Goal: Information Seeking & Learning: Compare options

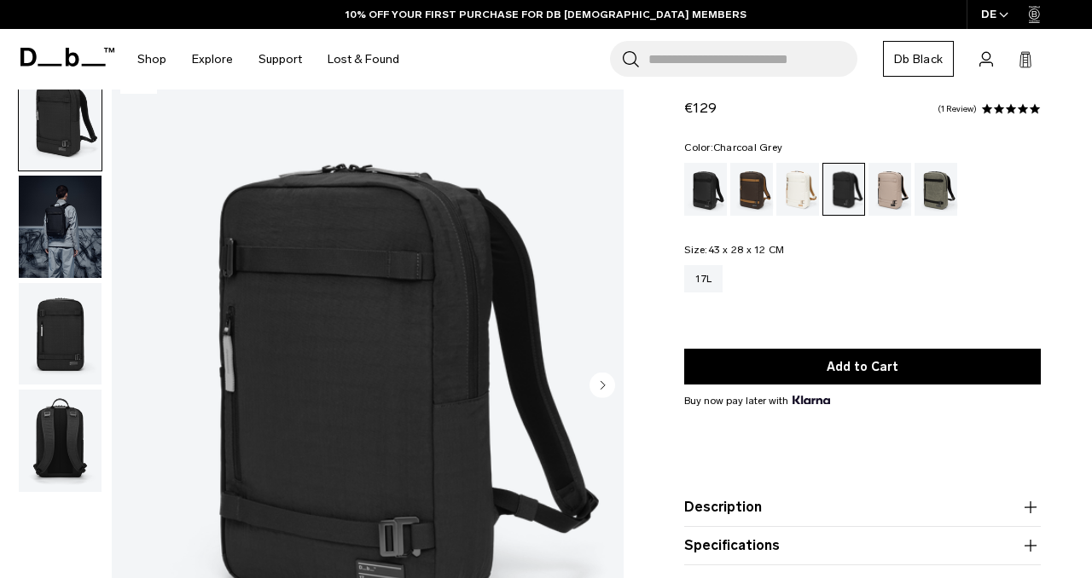
click at [60, 212] on img "button" at bounding box center [60, 227] width 83 height 102
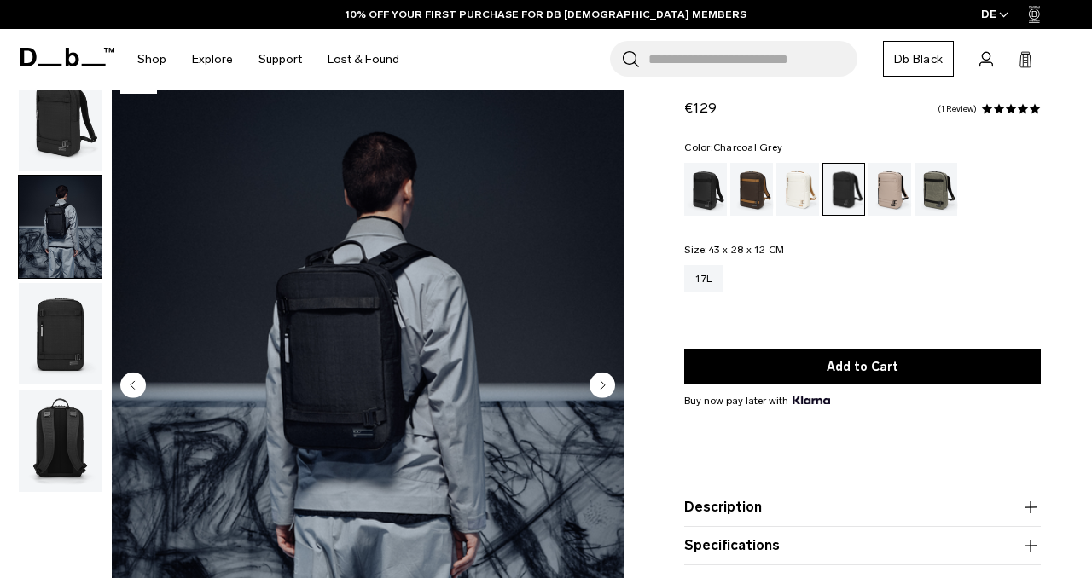
click at [66, 298] on img "button" at bounding box center [60, 334] width 83 height 102
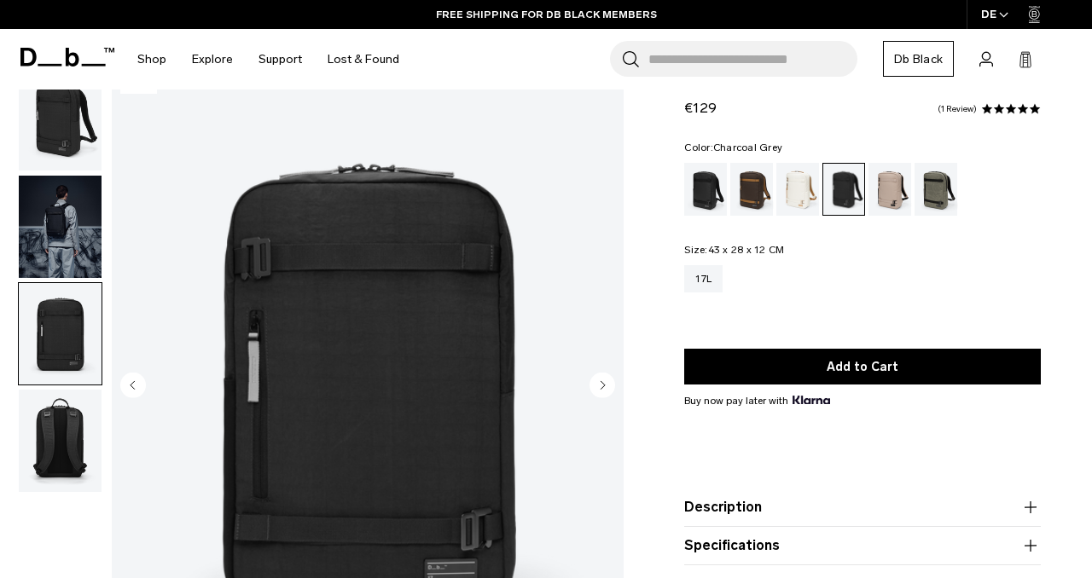
click at [70, 434] on img "button" at bounding box center [60, 441] width 83 height 102
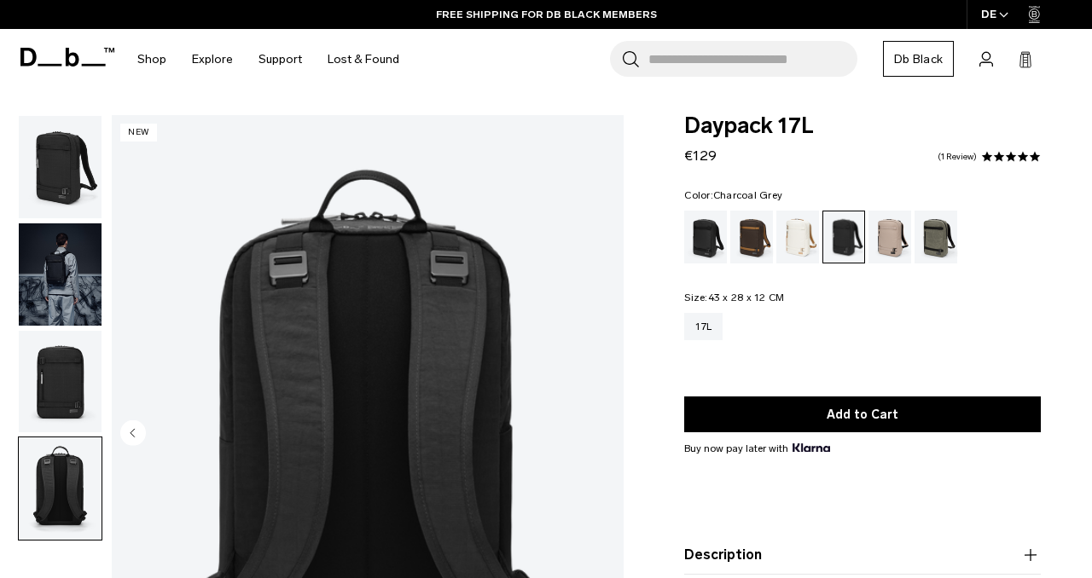
click at [53, 177] on img "button" at bounding box center [60, 167] width 83 height 102
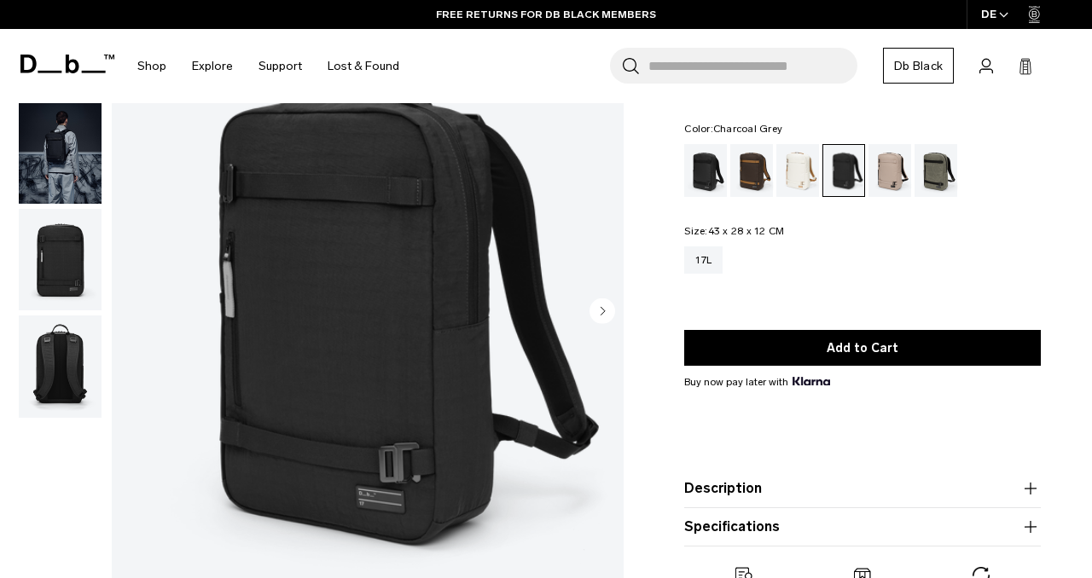
scroll to position [123, 0]
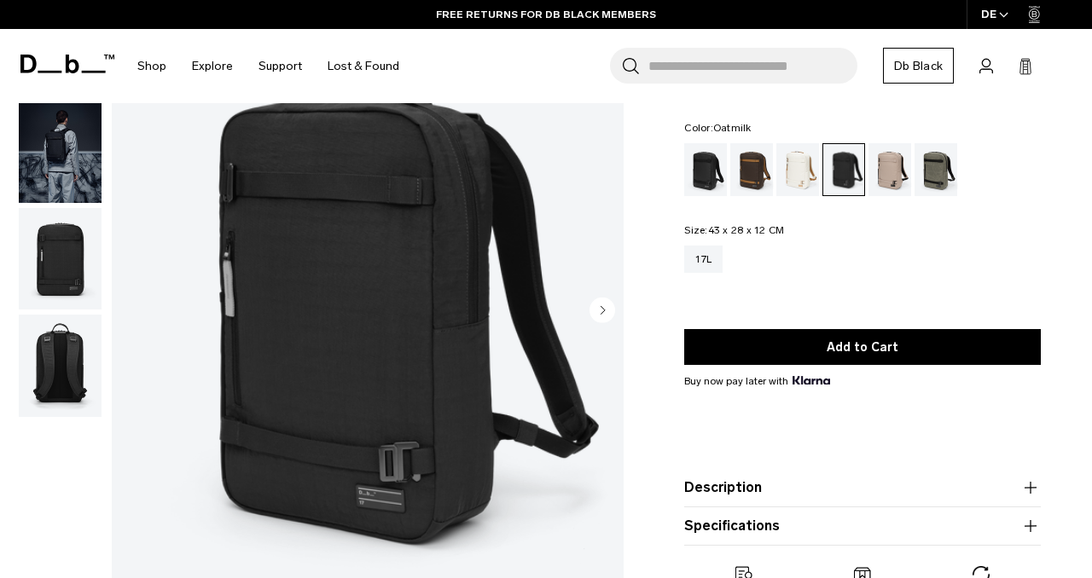
click at [810, 164] on div "Oatmilk" at bounding box center [798, 169] width 44 height 53
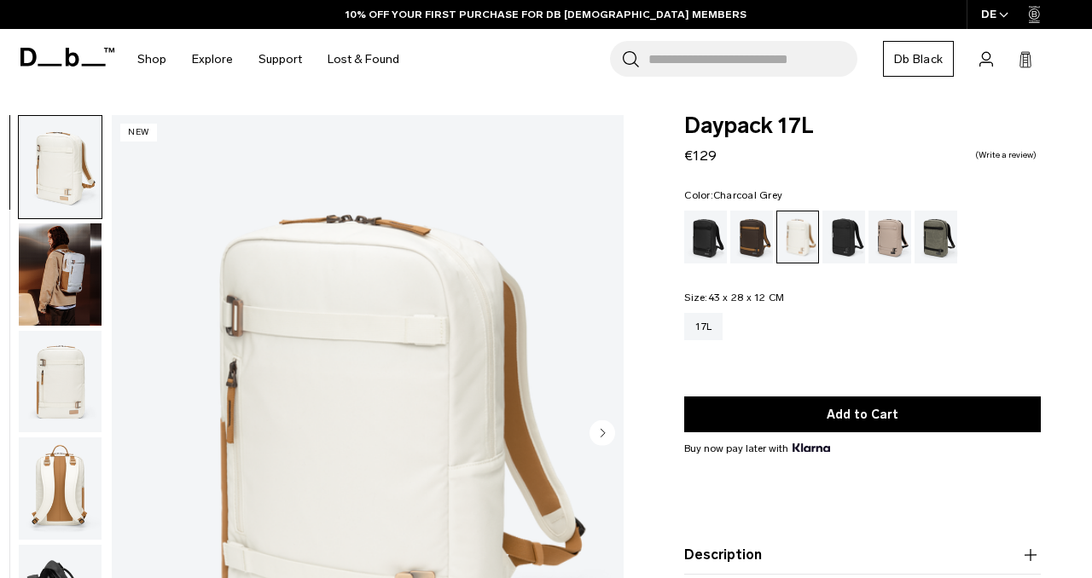
click at [859, 236] on div "Charcoal Grey" at bounding box center [844, 237] width 44 height 53
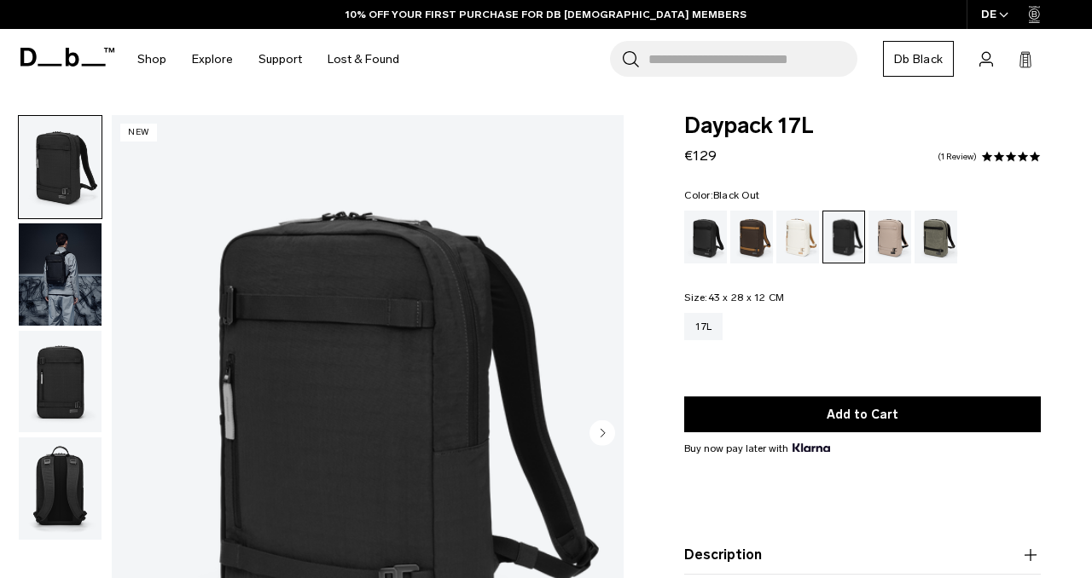
click at [702, 243] on div "Black Out" at bounding box center [706, 237] width 44 height 53
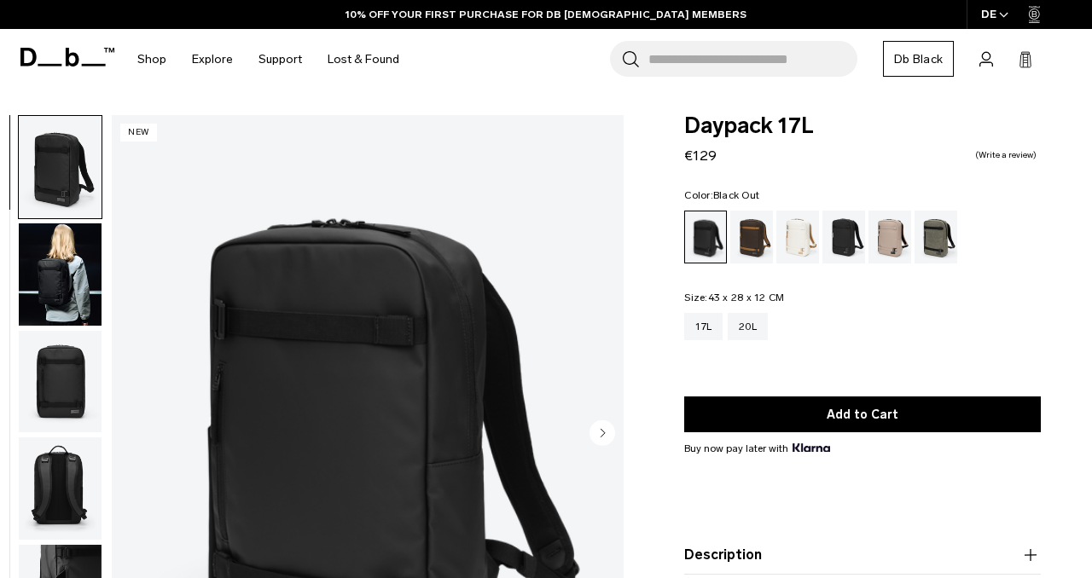
click at [78, 281] on img "button" at bounding box center [60, 275] width 83 height 102
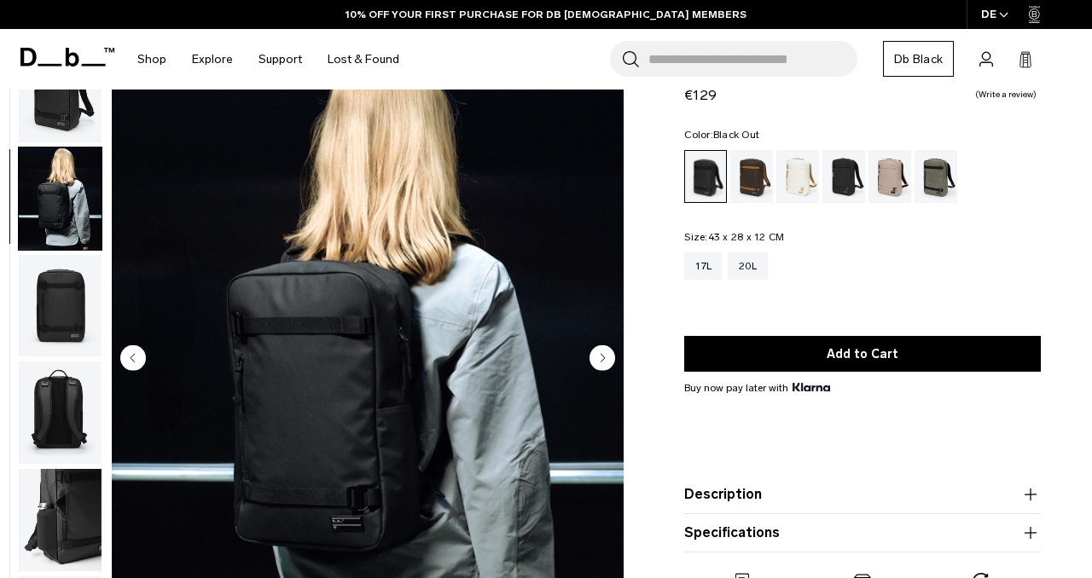
scroll to position [107, 0]
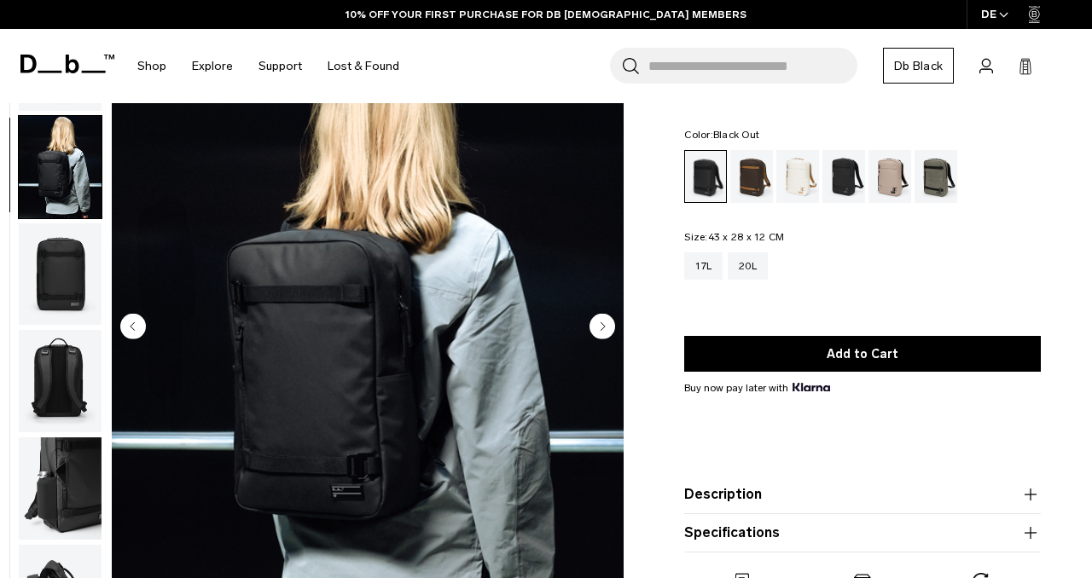
click at [54, 255] on img "button" at bounding box center [60, 275] width 83 height 102
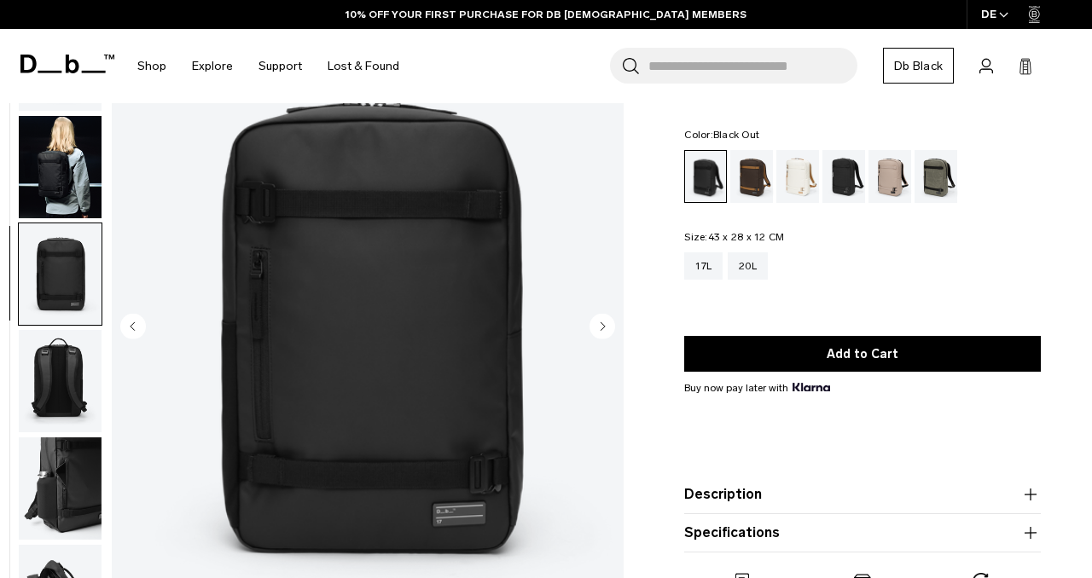
click at [58, 392] on img "button" at bounding box center [60, 381] width 83 height 102
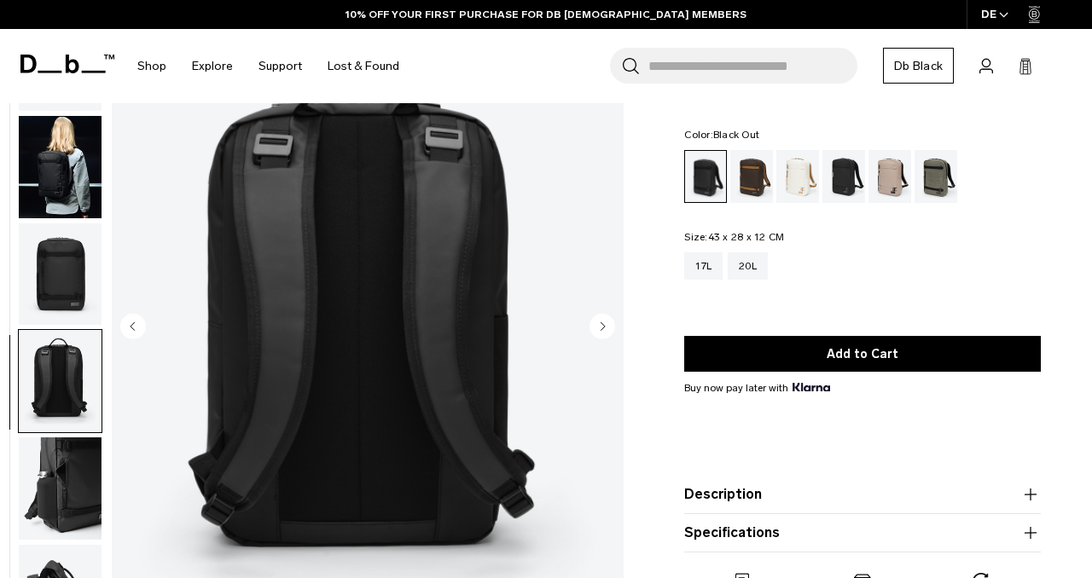
click at [64, 476] on img "button" at bounding box center [60, 489] width 83 height 102
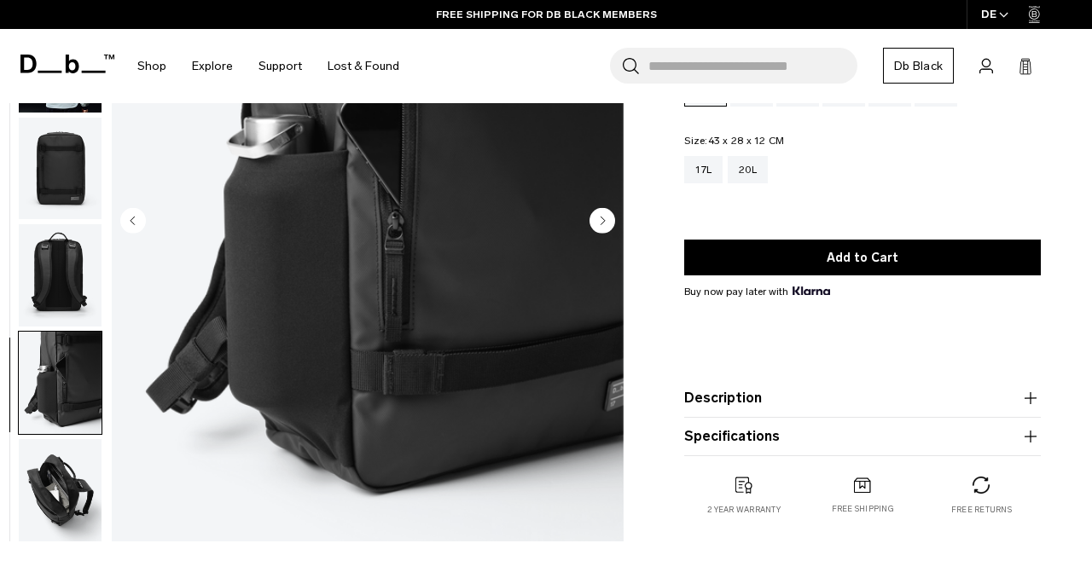
scroll to position [226, 0]
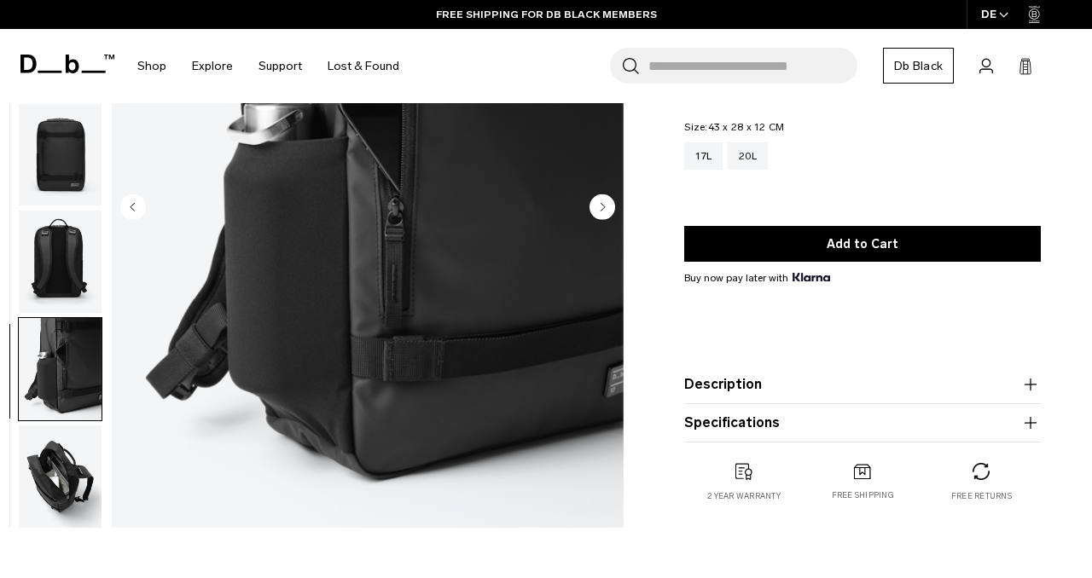
click at [64, 476] on img "button" at bounding box center [60, 477] width 83 height 102
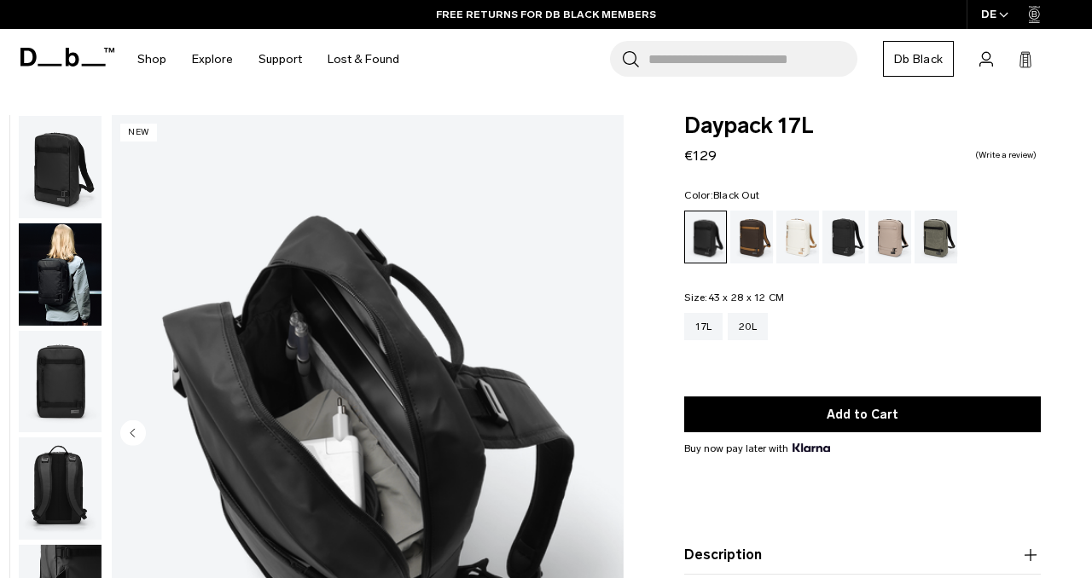
scroll to position [12, 0]
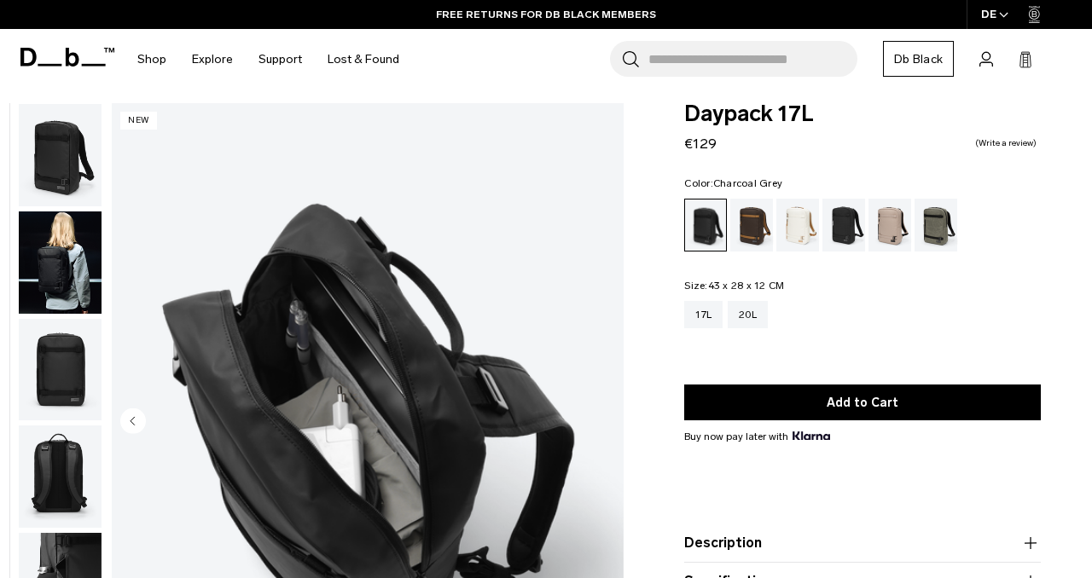
click at [837, 231] on div "Charcoal Grey" at bounding box center [844, 225] width 44 height 53
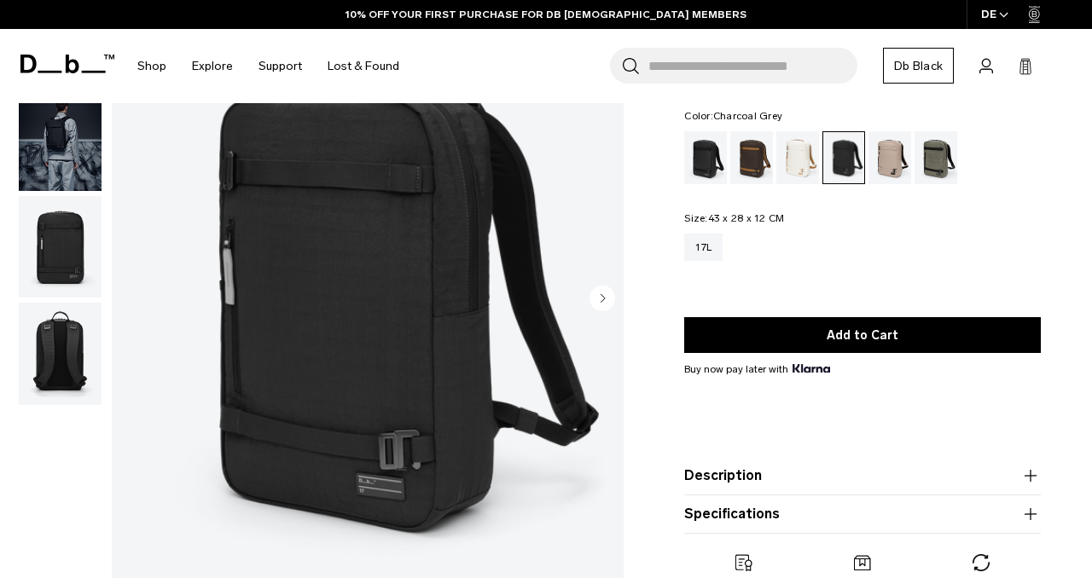
click at [800, 474] on button "Description" at bounding box center [862, 476] width 357 height 20
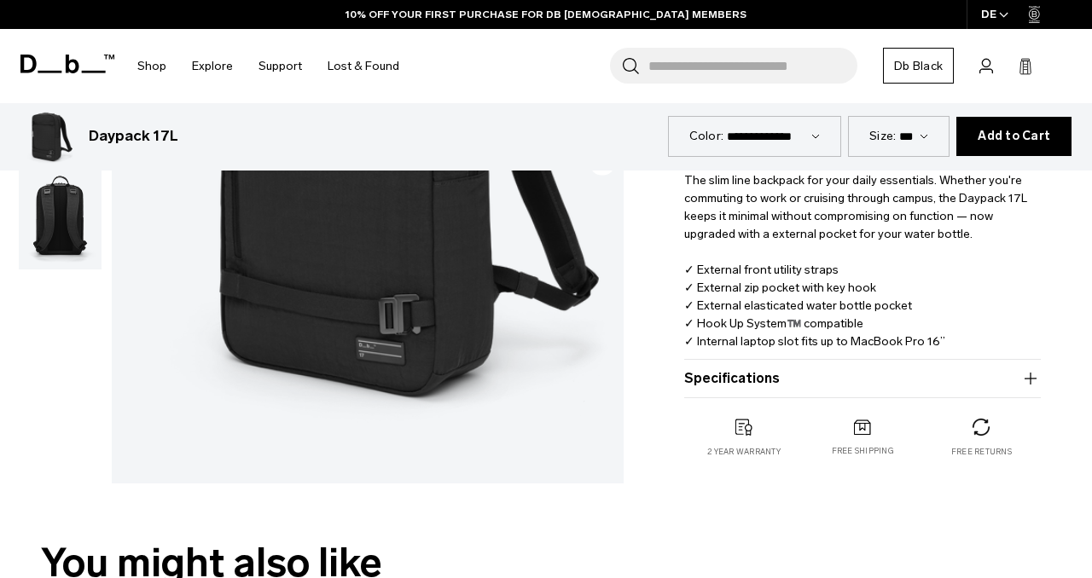
scroll to position [433, 0]
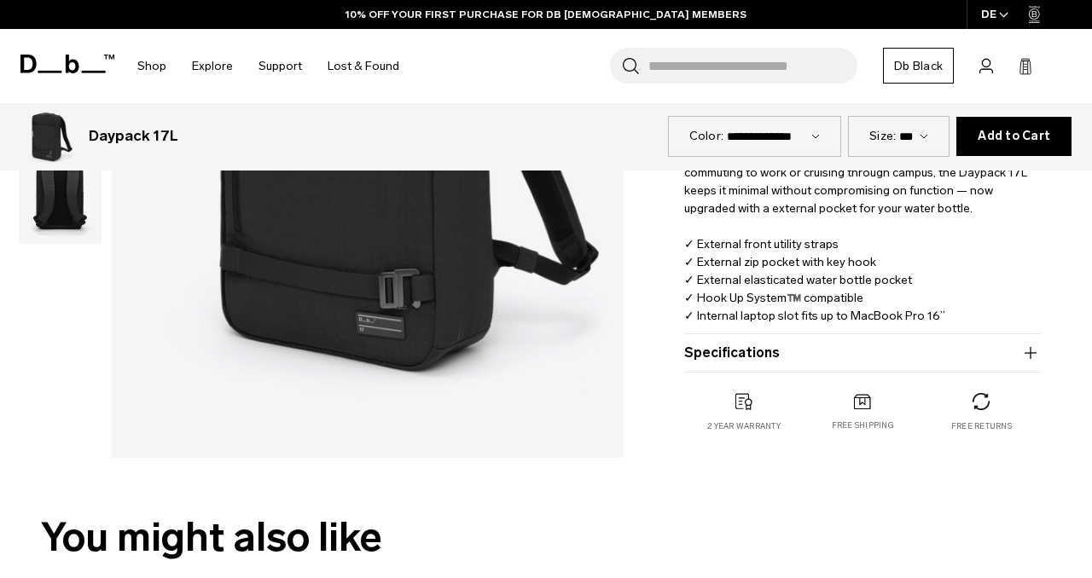
click at [776, 367] on product-accordion "Specifications Volume 17 Litres Dimensions 43 x 28 x 12 CM (H x W x D) Weight 0…" at bounding box center [862, 353] width 357 height 38
click at [762, 360] on button "Specifications" at bounding box center [862, 353] width 357 height 20
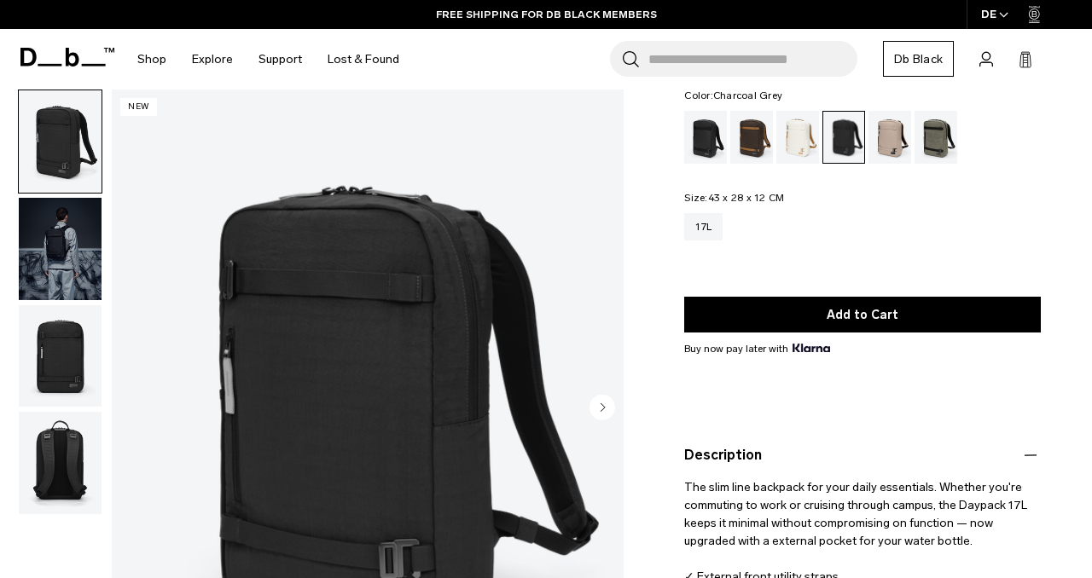
scroll to position [0, 0]
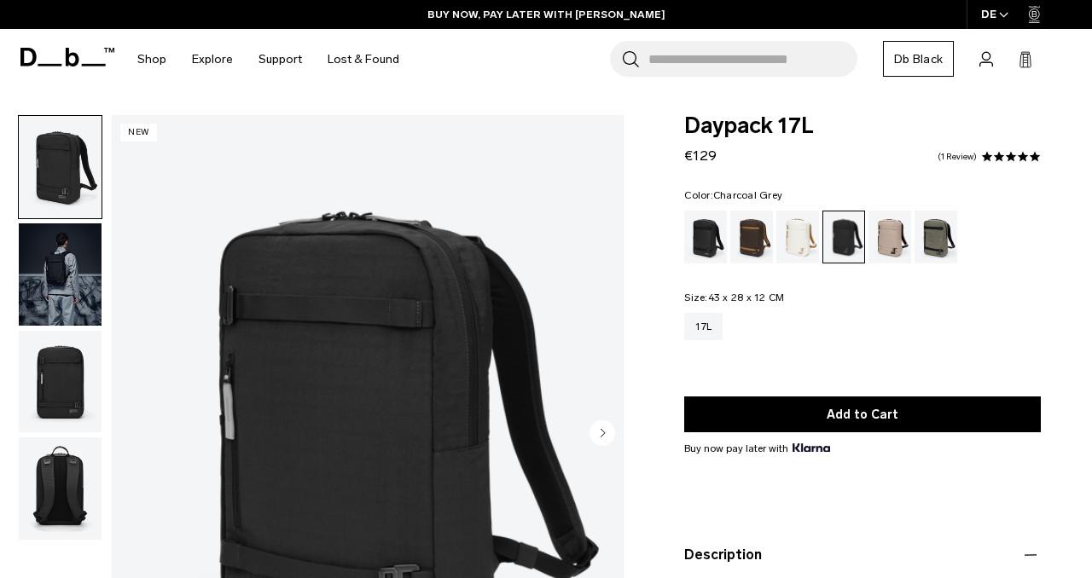
click at [61, 293] on img "button" at bounding box center [60, 275] width 83 height 102
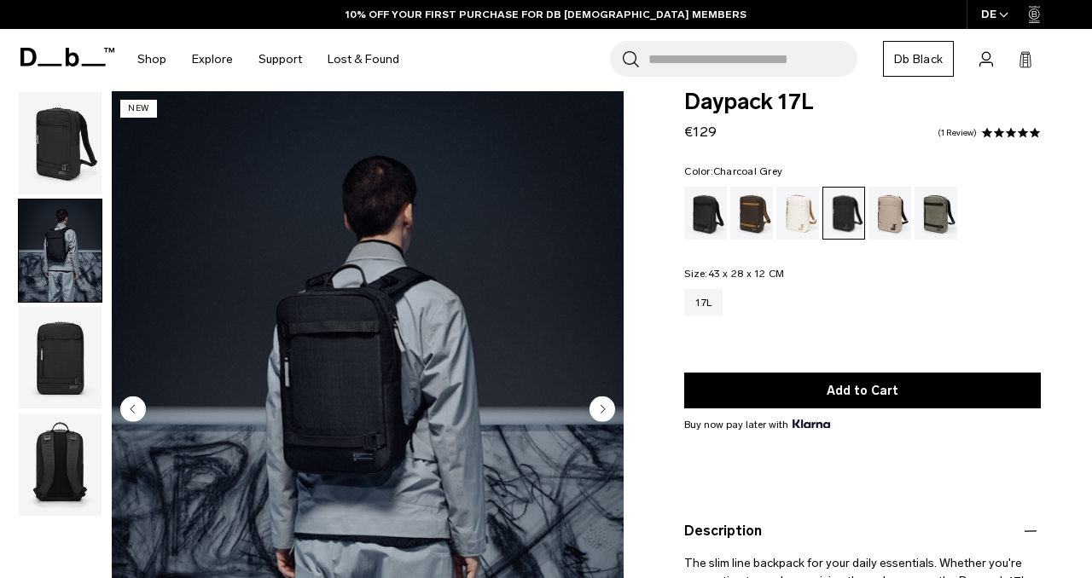
scroll to position [25, 0]
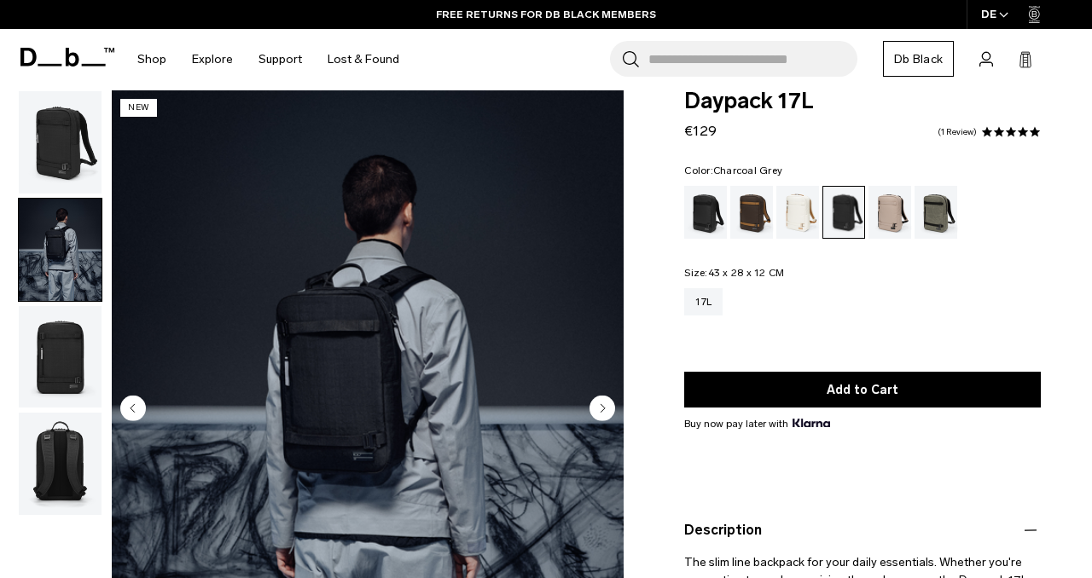
click at [51, 440] on img "button" at bounding box center [60, 464] width 83 height 102
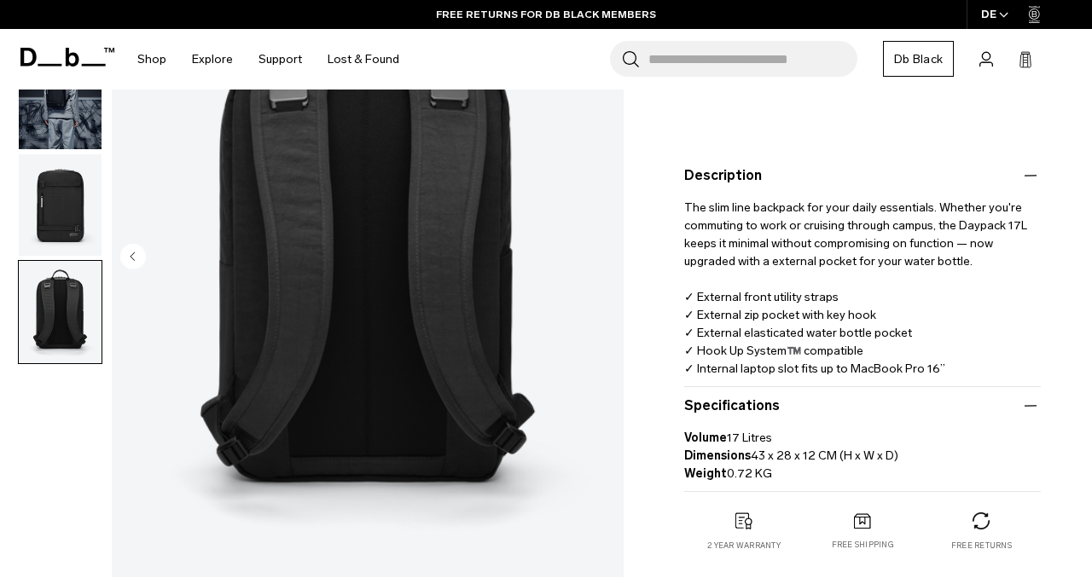
scroll to position [341, 0]
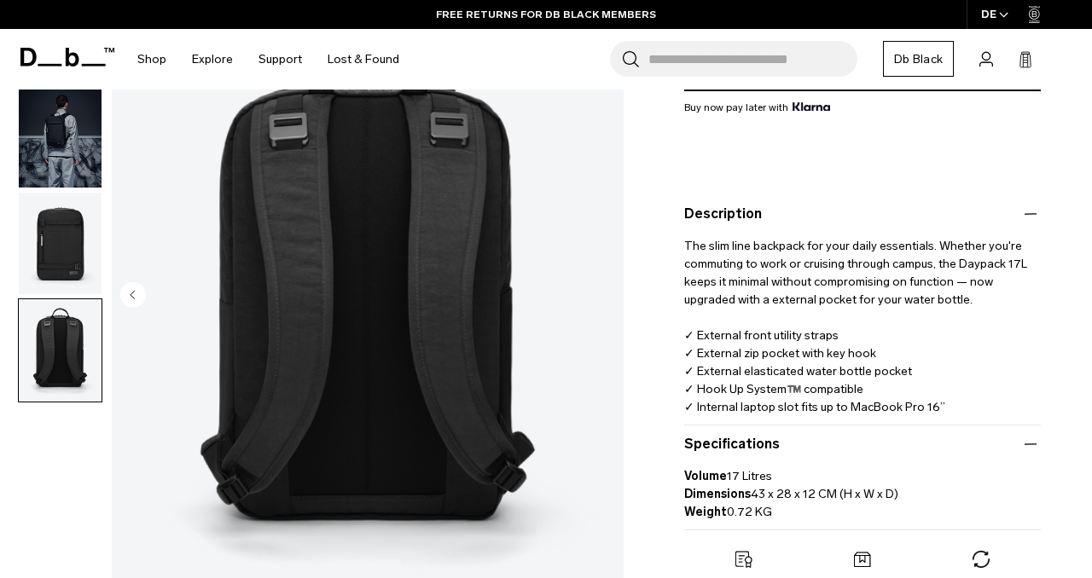
click at [338, 398] on img "4 / 4" at bounding box center [368, 296] width 512 height 639
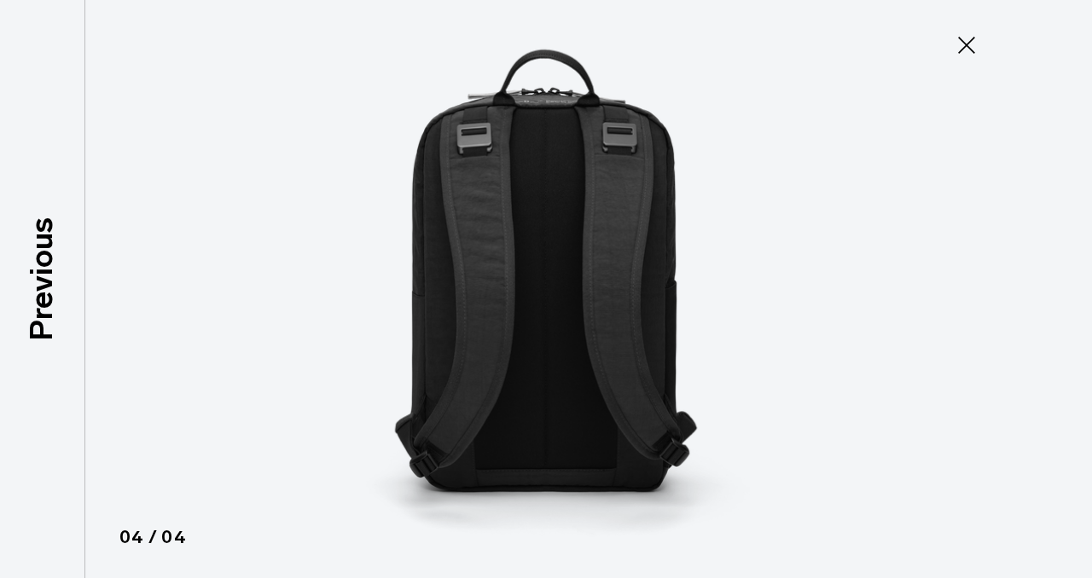
type button "Close"
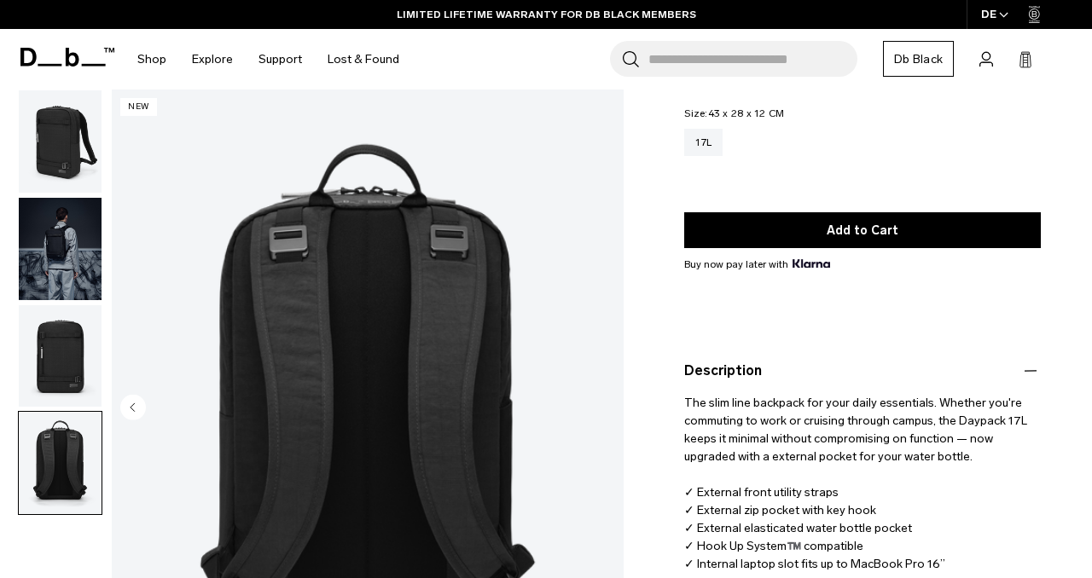
scroll to position [0, 0]
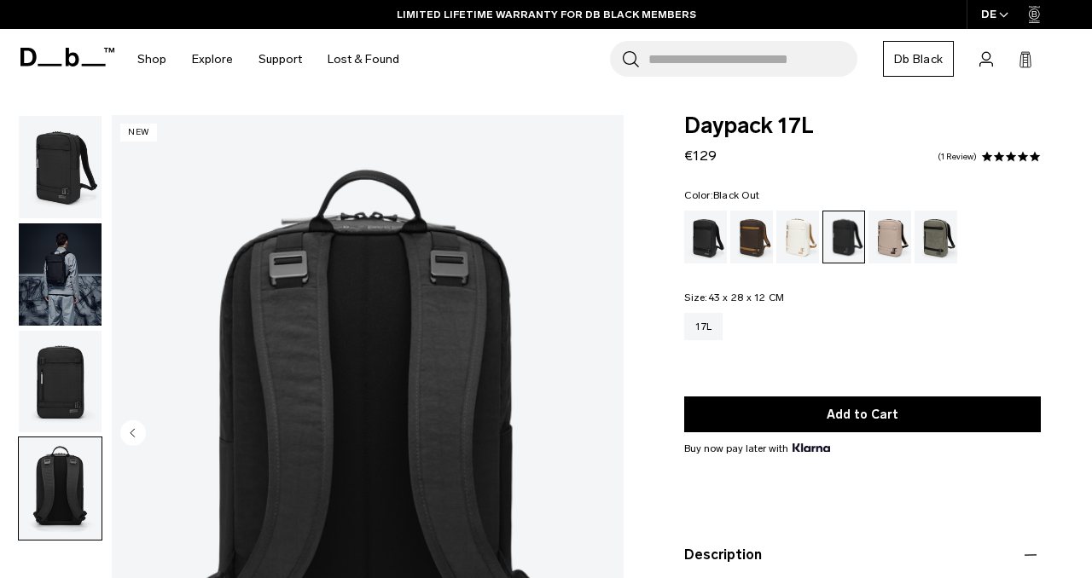
click at [700, 245] on div "Black Out" at bounding box center [706, 237] width 44 height 53
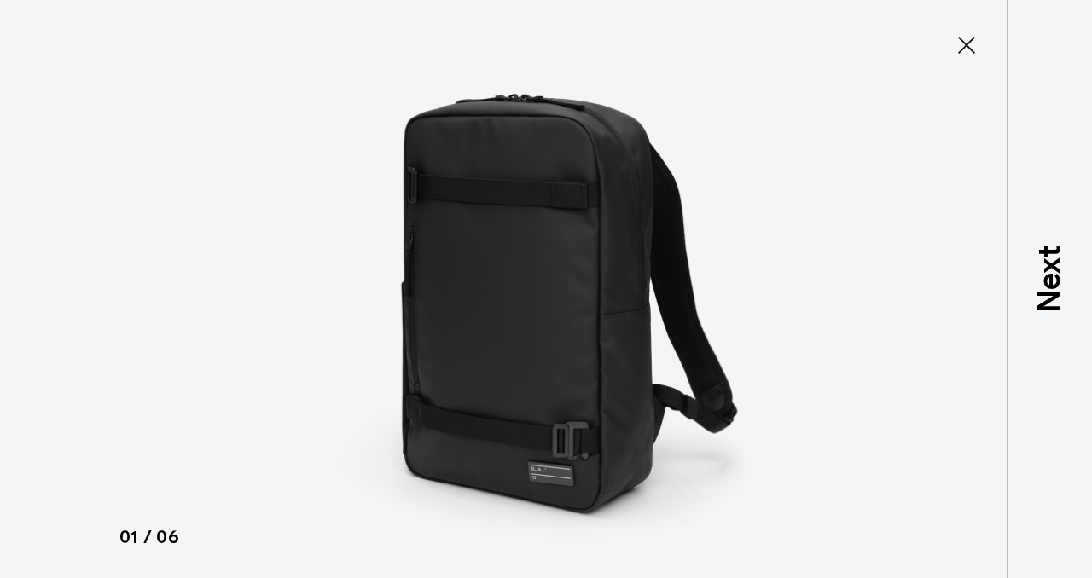
type button "Close"
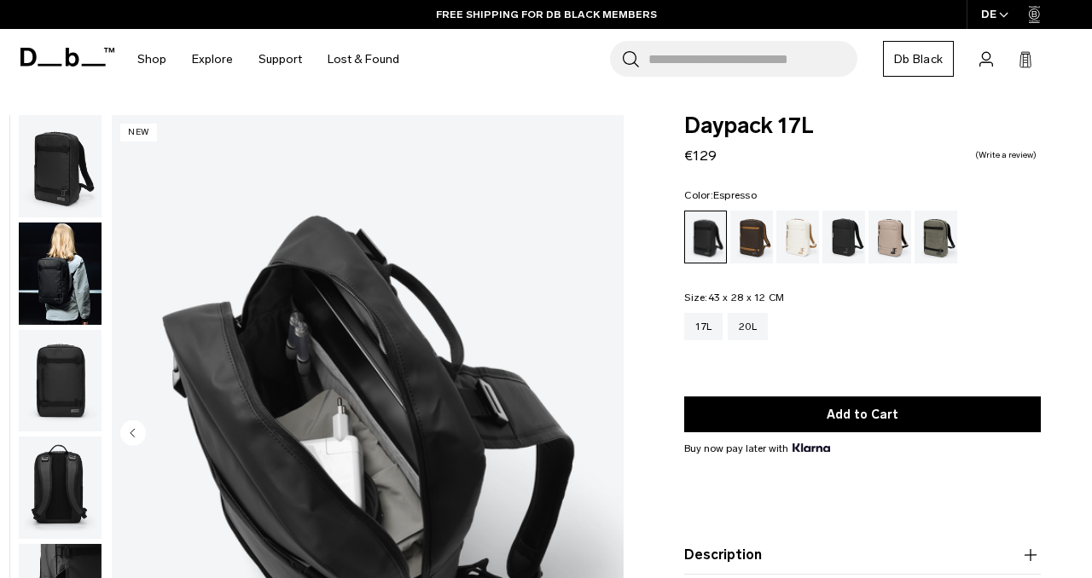
click at [752, 233] on div "Espresso" at bounding box center [752, 237] width 44 height 53
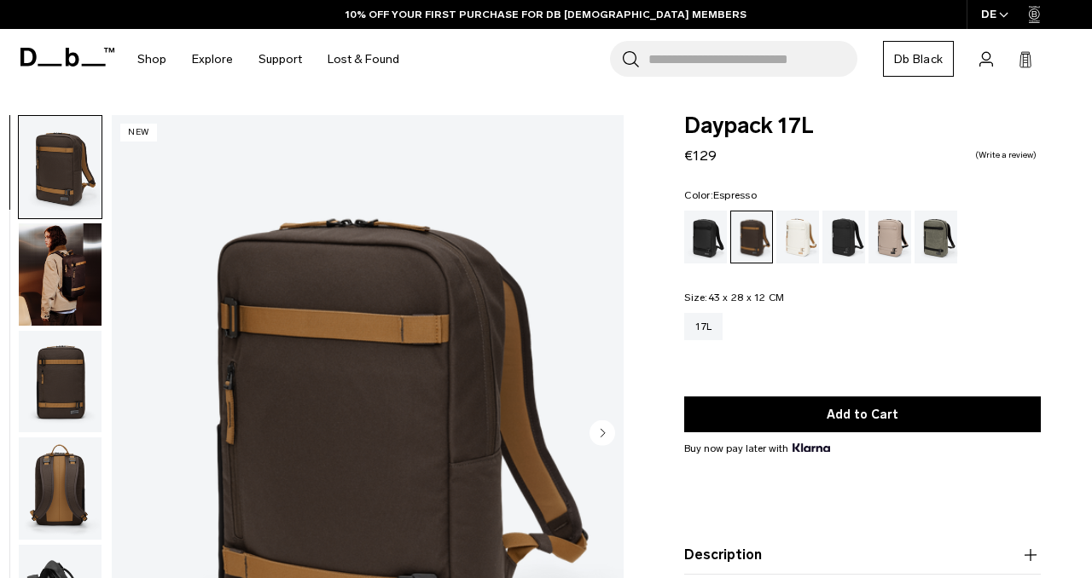
click at [478, 362] on img "1 / 6" at bounding box center [368, 434] width 512 height 639
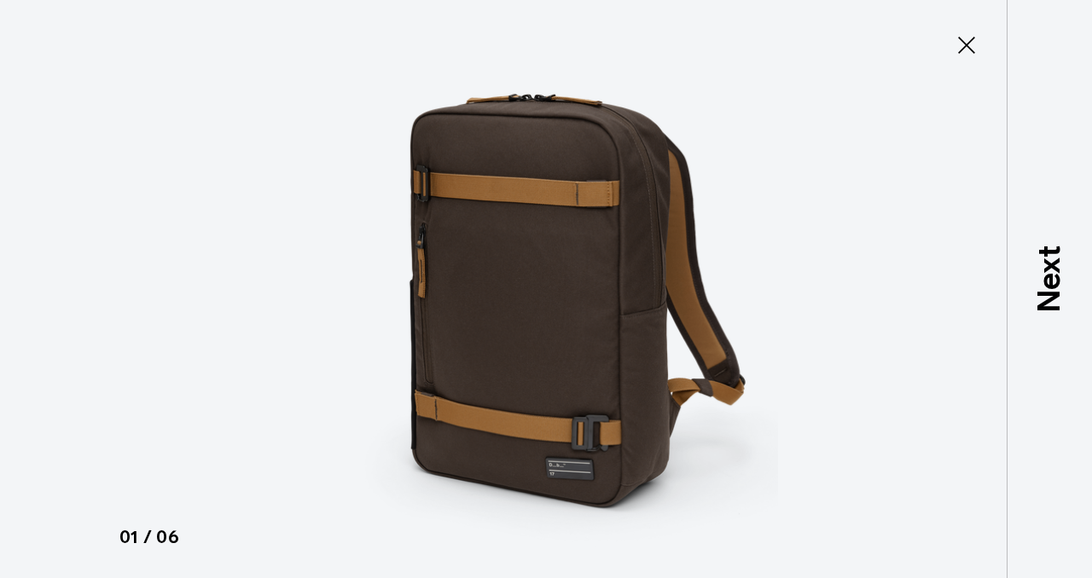
type button "Close"
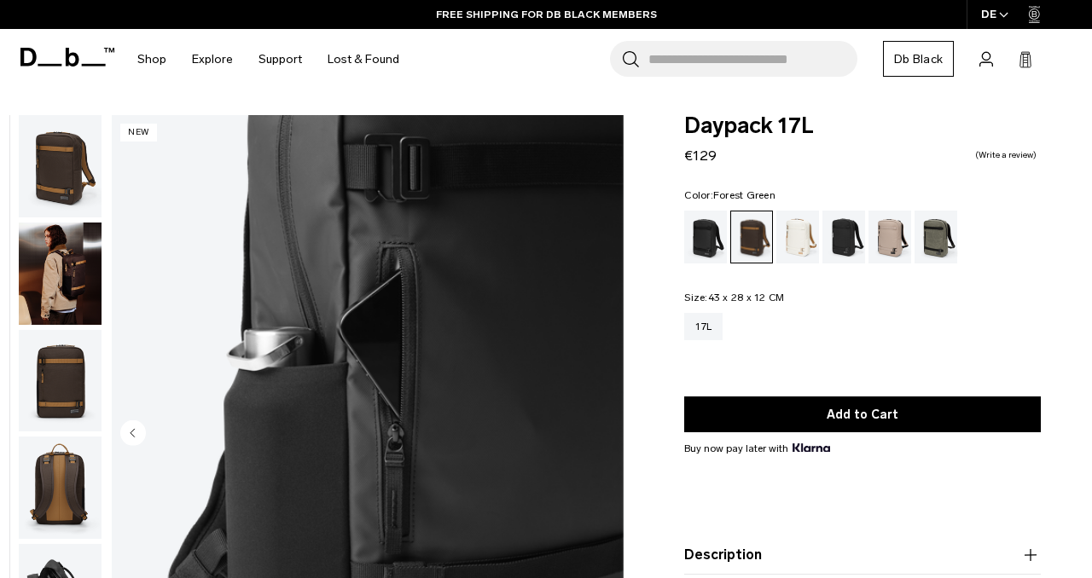
click at [930, 254] on div "Forest Green" at bounding box center [937, 237] width 44 height 53
